Goal: Find contact information: Find contact information

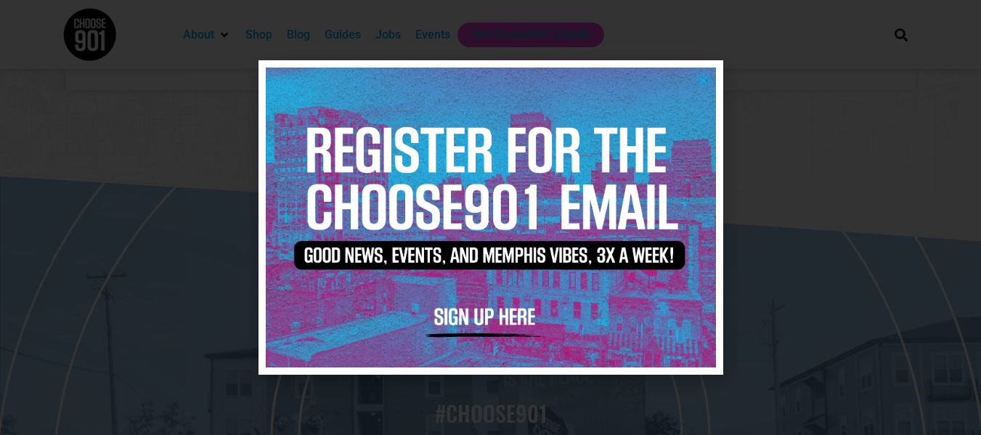
scroll to position [3133, 0]
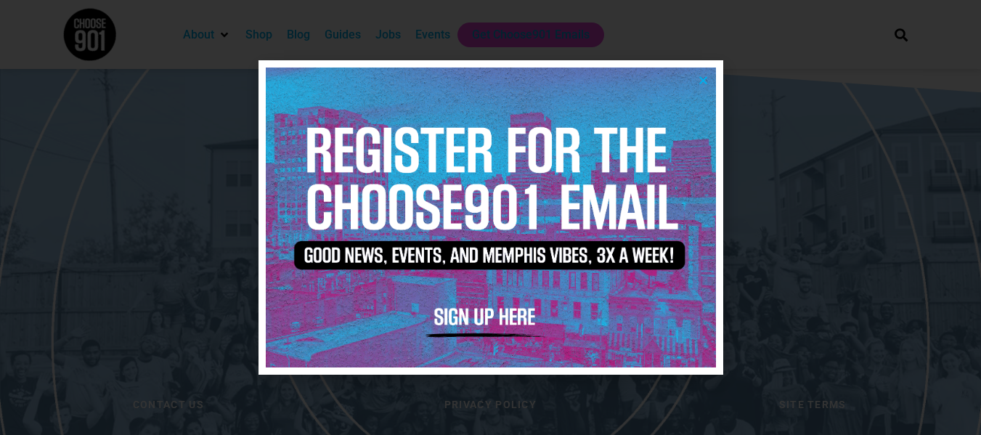
click at [701, 86] on img at bounding box center [491, 218] width 450 height 300
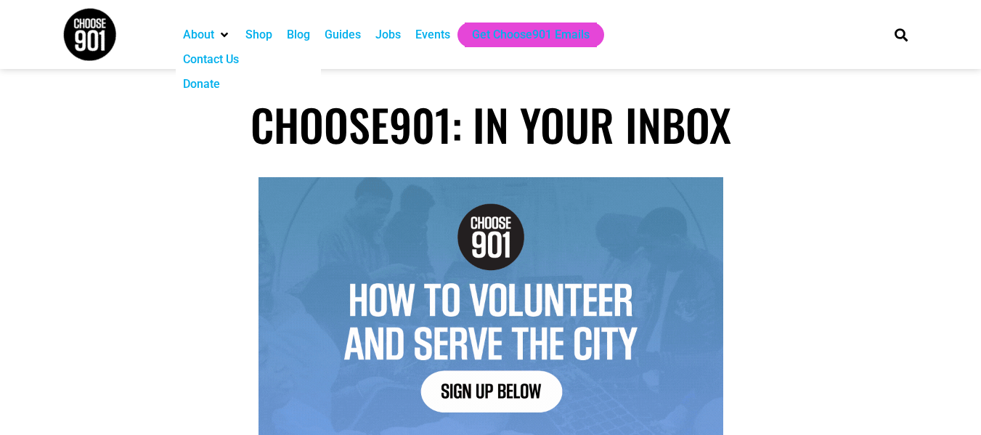
click at [217, 59] on div "Contact Us" at bounding box center [211, 59] width 56 height 17
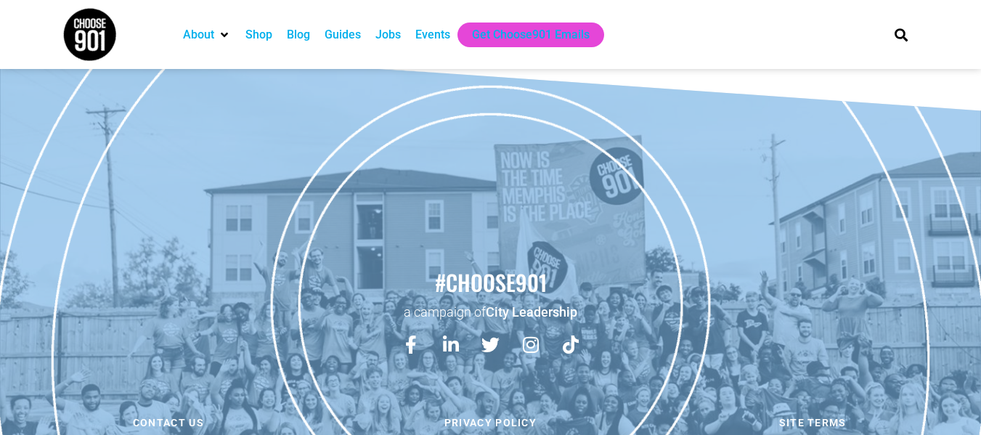
scroll to position [1814, 0]
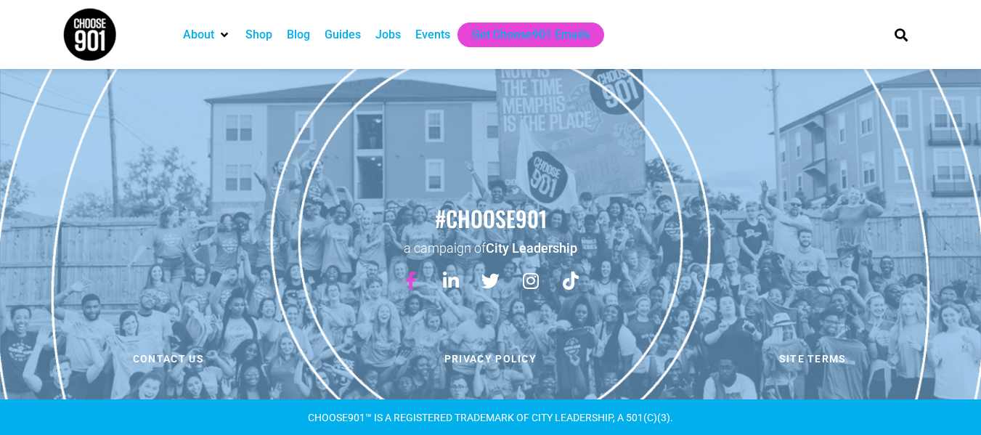
click at [415, 277] on icon at bounding box center [411, 281] width 18 height 18
